Goal: Task Accomplishment & Management: Manage account settings

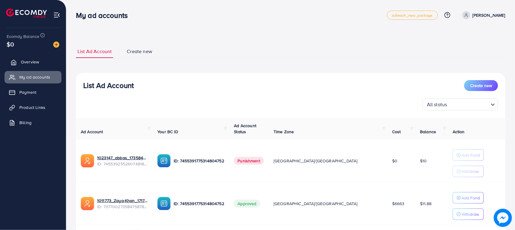
click at [31, 58] on link "Overview" at bounding box center [33, 62] width 57 height 12
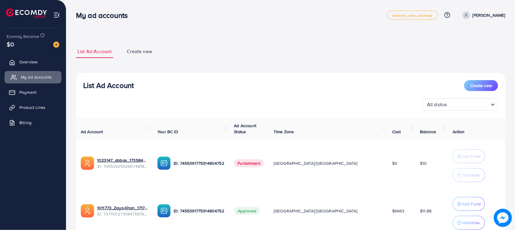
click at [45, 78] on span "My ad accounts" at bounding box center [36, 77] width 31 height 6
click at [46, 65] on link "Overview" at bounding box center [33, 62] width 57 height 12
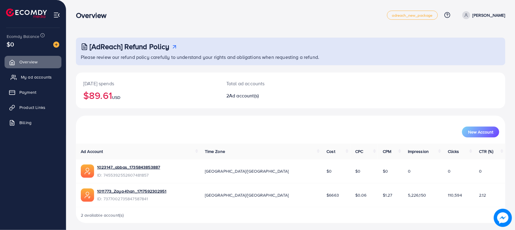
click at [49, 78] on span "My ad accounts" at bounding box center [36, 77] width 31 height 6
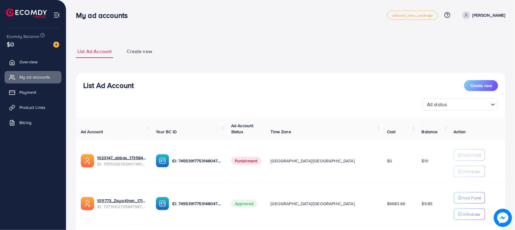
drag, startPoint x: 192, startPoint y: 25, endPoint x: 278, endPoint y: 58, distance: 91.9
click at [278, 58] on div "List Ad Account Create new List Ad Account Create new All status Loading... Ad …" at bounding box center [291, 148] width 430 height 207
click at [31, 51] on div "Ecomdy Balance $0" at bounding box center [33, 40] width 56 height 25
click at [31, 64] on span "Overview" at bounding box center [30, 62] width 18 height 6
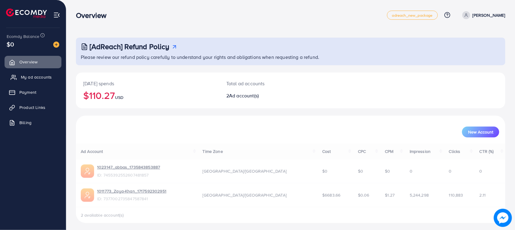
click at [38, 77] on span "My ad accounts" at bounding box center [36, 77] width 31 height 6
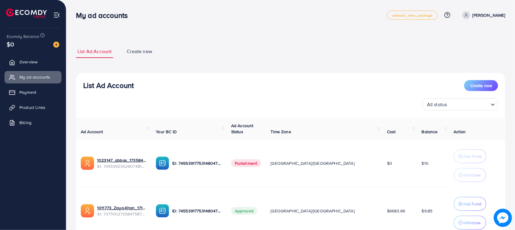
scroll to position [49, 0]
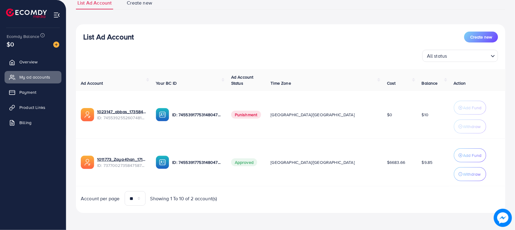
drag, startPoint x: 418, startPoint y: 156, endPoint x: 403, endPoint y: 164, distance: 16.3
click at [417, 164] on td "$9.85" at bounding box center [433, 162] width 32 height 48
click at [383, 185] on td "$6683.66" at bounding box center [400, 162] width 35 height 48
